Goal: Task Accomplishment & Management: Use online tool/utility

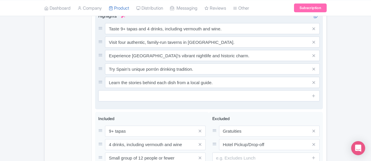
scroll to position [330, 0]
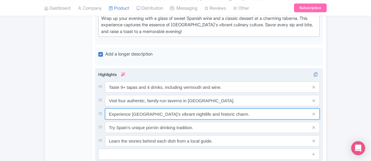
drag, startPoint x: 193, startPoint y: 87, endPoint x: 75, endPoint y: 87, distance: 118.2
click at [98, 108] on div "Experience Madrid’s vibrant nightlife and historic charm." at bounding box center [209, 113] width 222 height 11
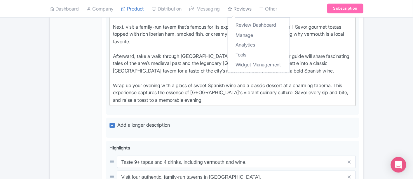
scroll to position [272, 0]
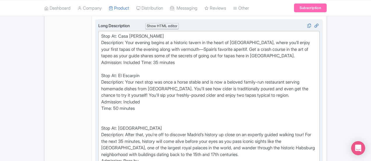
scroll to position [259, 0]
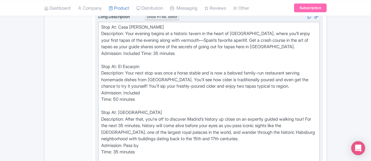
type trix-editor "<div>Stop At: Casa Labra&nbsp;<br>Description: Your evening begins at a histori…"
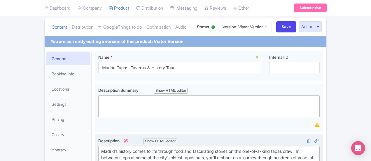
scroll to position [25, 0]
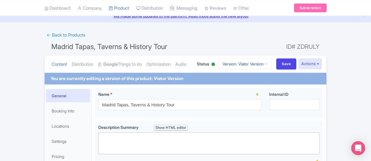
click at [272, 61] on link "Version: Viator Version" at bounding box center [245, 63] width 53 height 11
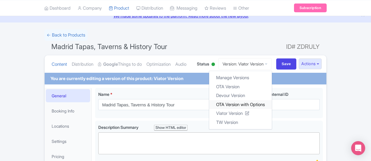
click at [271, 104] on link "OTA Version with Options" at bounding box center [240, 104] width 63 height 9
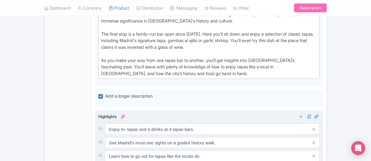
scroll to position [409, 0]
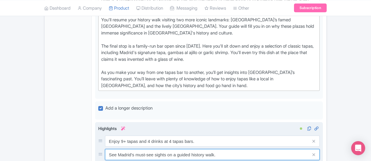
click at [187, 149] on input "See Madrid's must-see sights on a guided history walk." at bounding box center [212, 154] width 215 height 11
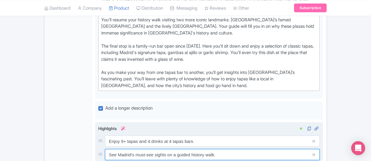
click at [187, 149] on input "See Madrid's must-see sights on a guided history walk." at bounding box center [212, 154] width 215 height 11
type input "See Madrid's must-see sights on a guided history walk (Tapas, Taverns, and Hist…"
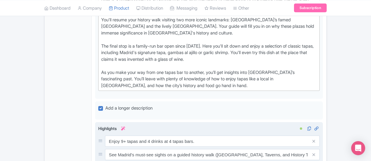
drag, startPoint x: 162, startPoint y: 110, endPoint x: 236, endPoint y: 109, distance: 74.2
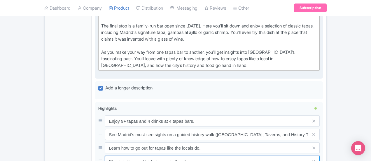
scroll to position [438, 0]
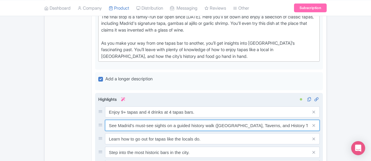
drag, startPoint x: 189, startPoint y: 55, endPoint x: 266, endPoint y: 58, distance: 77.1
click at [266, 120] on input "See Madrid's must-see sights on a guided history walk (Tapas, Taverns, and Hist…" at bounding box center [212, 125] width 215 height 11
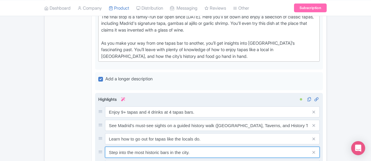
click at [161, 147] on input "Step into the most historic bars in the city." at bounding box center [212, 152] width 215 height 11
click at [164, 147] on input "Step into the most historic bars in the city." at bounding box center [212, 152] width 215 height 11
paste input "(Tapas, Taverns, and History Tour only)."
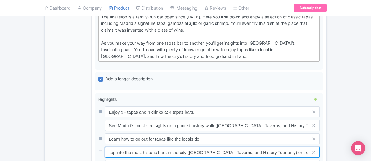
scroll to position [0, 0]
drag, startPoint x: 137, startPoint y: 81, endPoint x: 62, endPoint y: 84, distance: 75.1
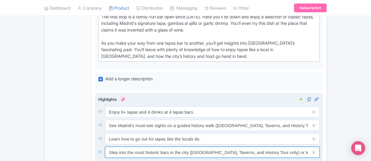
click at [122, 147] on input "Step into the most historic bars in the city (Tapas, Taverns, and History Tour …" at bounding box center [212, 152] width 215 height 11
drag, startPoint x: 81, startPoint y: 82, endPoint x: 354, endPoint y: 82, distance: 272.7
click at [320, 147] on div "Step into the most historic bars in the city (Tapas, Taverns, and History Tour …" at bounding box center [212, 152] width 215 height 11
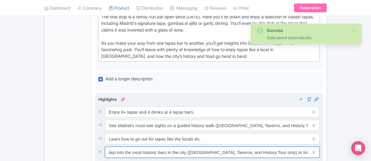
type input "Step into the most historic bars in the city (Tapas, Taverns, and History Tour …"
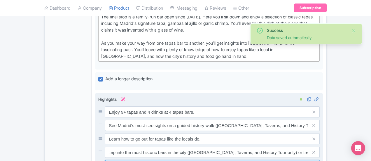
scroll to position [0, 0]
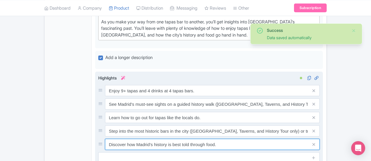
scroll to position [496, 0]
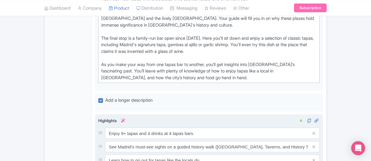
scroll to position [409, 0]
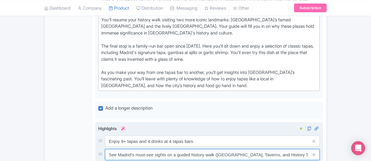
drag, startPoint x: 189, startPoint y: 85, endPoint x: 263, endPoint y: 84, distance: 74.7
click at [264, 149] on input "See Madrid's must-see sights on a guided history walk (Tapas, Taverns, and Hist…" at bounding box center [212, 154] width 215 height 11
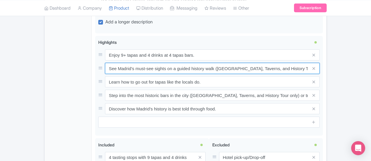
scroll to position [496, 0]
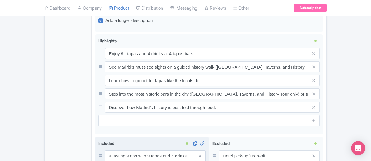
paste input "(Tapas, Taverns, and History Tour only)"
type input "History walk through Madrid’s historic center (Tapas, Taverns, and History Tour…"
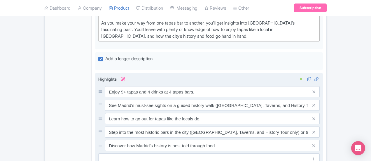
scroll to position [438, 0]
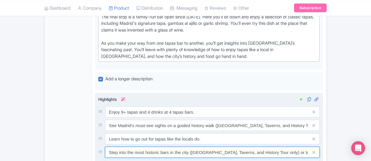
drag, startPoint x: 116, startPoint y: 81, endPoint x: 100, endPoint y: 82, distance: 16.7
click at [105, 147] on input "Step into the most historic bars in the city (Tapas, Taverns, and History Tour …" at bounding box center [212, 152] width 215 height 11
drag, startPoint x: 127, startPoint y: 82, endPoint x: 144, endPoint y: 84, distance: 16.7
click at [144, 147] on input "Step into historic bars in the city (Tapas, Taverns, and History Tour only) or …" at bounding box center [212, 152] width 215 height 11
click at [247, 147] on input "Step into historic bars (Tapas, Taverns, and History Tour only) or trendy new o…" at bounding box center [212, 152] width 215 height 11
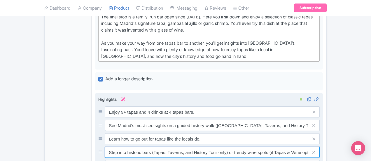
click at [199, 147] on input "Step into historic bars (Tapas, Taverns, and History Tour only) or trendy wine …" at bounding box center [212, 152] width 215 height 11
click at [237, 147] on input "Step into historic bars (Tapas, Taverns, and History Tour) or trendy wine spots…" at bounding box center [212, 152] width 215 height 11
type input "Step into historic bars (Tapas, Taverns, and History Tour) or trendy wine spots…"
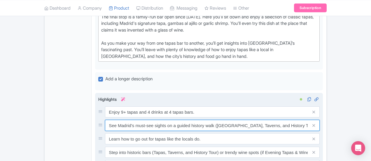
click at [262, 120] on input "See Madrid's must-see sights on a guided history walk (Tapas, Taverns, and Hist…" at bounding box center [212, 125] width 215 height 11
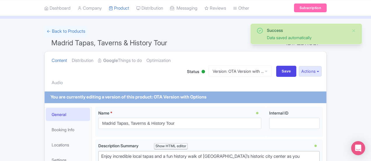
scroll to position [0, 0]
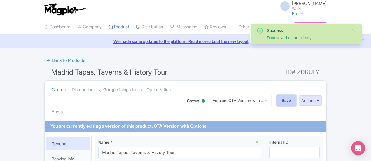
click at [297, 95] on input "Save" at bounding box center [286, 100] width 20 height 11
type input "Saving..."
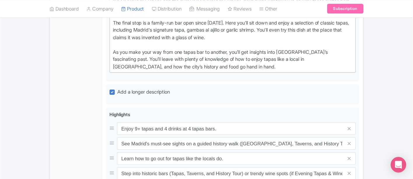
scroll to position [434, 0]
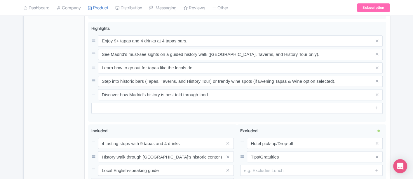
drag, startPoint x: 358, startPoint y: 0, endPoint x: 79, endPoint y: 97, distance: 295.4
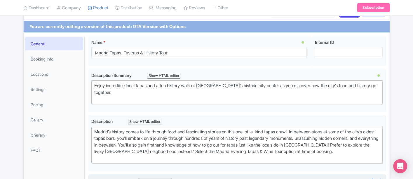
scroll to position [0, 0]
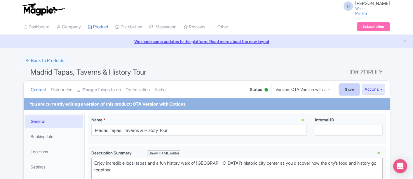
click at [354, 88] on input "Save" at bounding box center [349, 89] width 20 height 11
type input "Saving..."
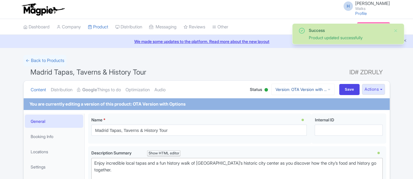
click at [299, 89] on link "Version: OTA Version with ..." at bounding box center [303, 89] width 63 height 11
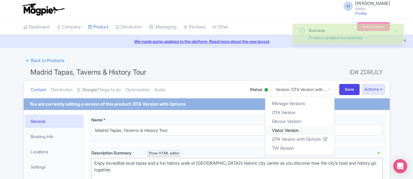
click at [284, 130] on link "Viator Version" at bounding box center [299, 130] width 69 height 9
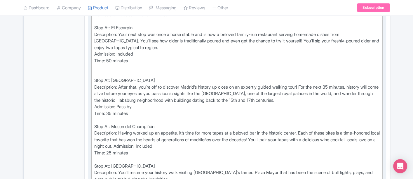
scroll to position [259, 0]
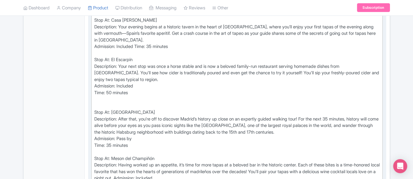
click at [120, 97] on div "Stop At: [GEOGRAPHIC_DATA][PERSON_NAME] Description: Your evening begins at a h…" at bounding box center [237, 161] width 286 height 289
type trix-editor "<div>Stop At: Casa Labra&nbsp;<br>Description: Your evening begins at a histori…"
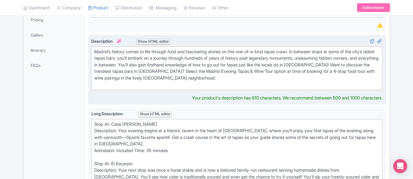
scroll to position [168, 0]
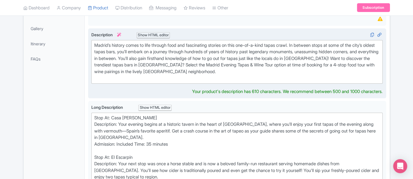
click at [155, 71] on div "Madrid’s history comes to life through food and fascinating stories on this one…" at bounding box center [237, 61] width 286 height 39
click at [156, 65] on div "Madrid’s history comes to life through food and fascinating stories on this one…" at bounding box center [237, 61] width 286 height 39
type trix-editor "<div>Madrid’s history comes to life through food and fascinating stories on thi…"
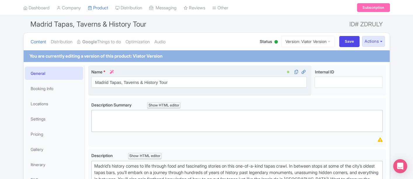
scroll to position [39, 0]
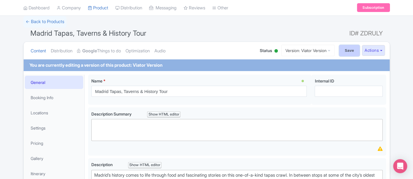
click at [349, 50] on input "Save" at bounding box center [349, 50] width 20 height 11
type input "Saving..."
